Goal: Check status: Check status

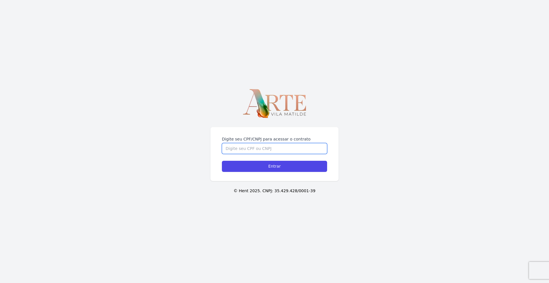
click at [269, 151] on input "Digite seu CPF/CNPJ para acessar o contrato" at bounding box center [274, 148] width 105 height 11
type input "49355122888"
click at [222, 161] on input "Entrar" at bounding box center [274, 166] width 105 height 11
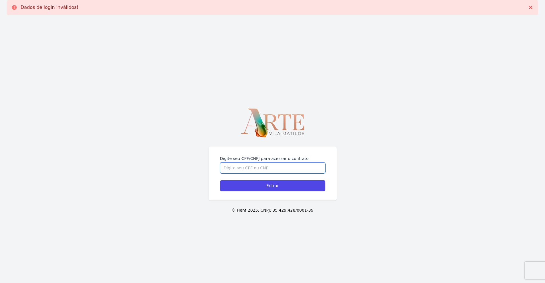
click at [295, 169] on input "Digite seu CPF/CNPJ para acessar o contrato" at bounding box center [272, 168] width 105 height 11
type input "49355122888"
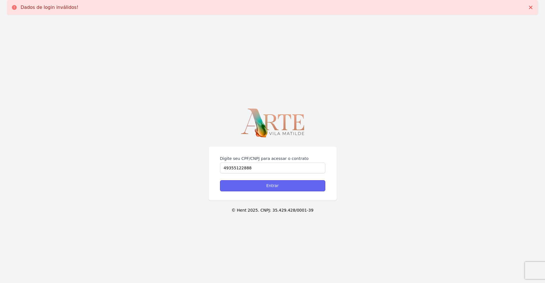
click at [293, 185] on input "Entrar" at bounding box center [272, 185] width 105 height 11
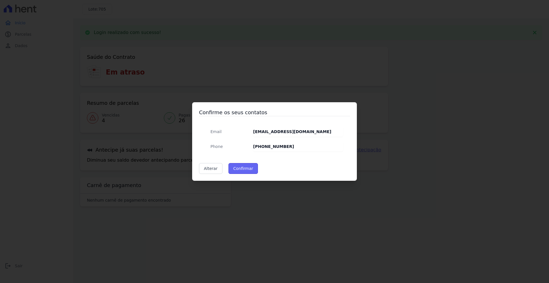
click at [241, 171] on button "Confirmar" at bounding box center [244, 168] width 30 height 11
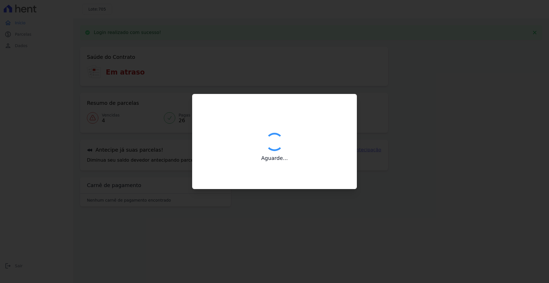
type input "Contatos confirmados com sucesso."
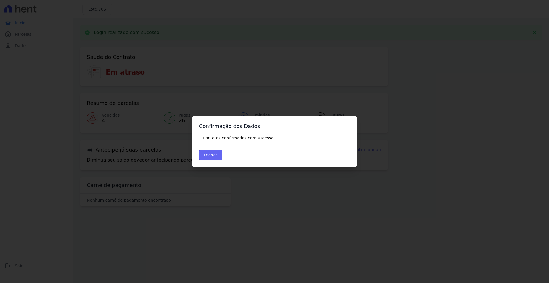
click at [207, 155] on button "Fechar" at bounding box center [210, 155] width 23 height 11
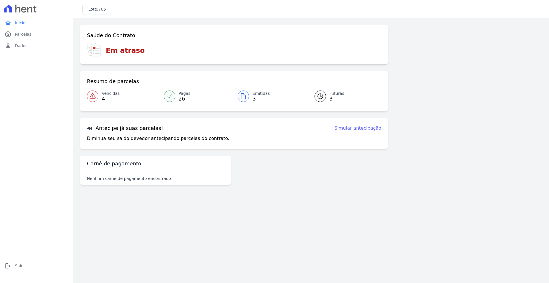
click at [108, 93] on span "Vencidas" at bounding box center [111, 94] width 18 height 6
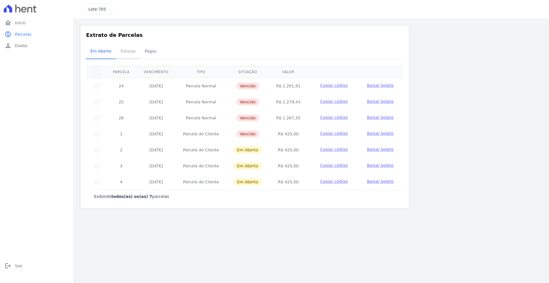
click at [128, 52] on span "Futuras" at bounding box center [128, 50] width 22 height 11
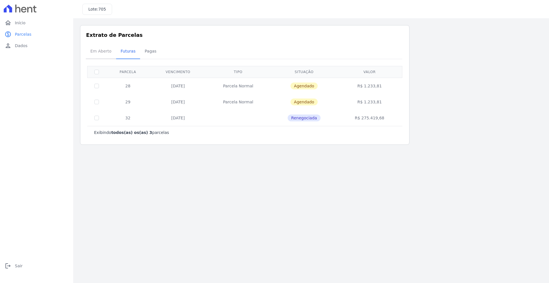
click at [109, 54] on span "Em Aberto" at bounding box center [101, 50] width 28 height 11
